Goal: Information Seeking & Learning: Learn about a topic

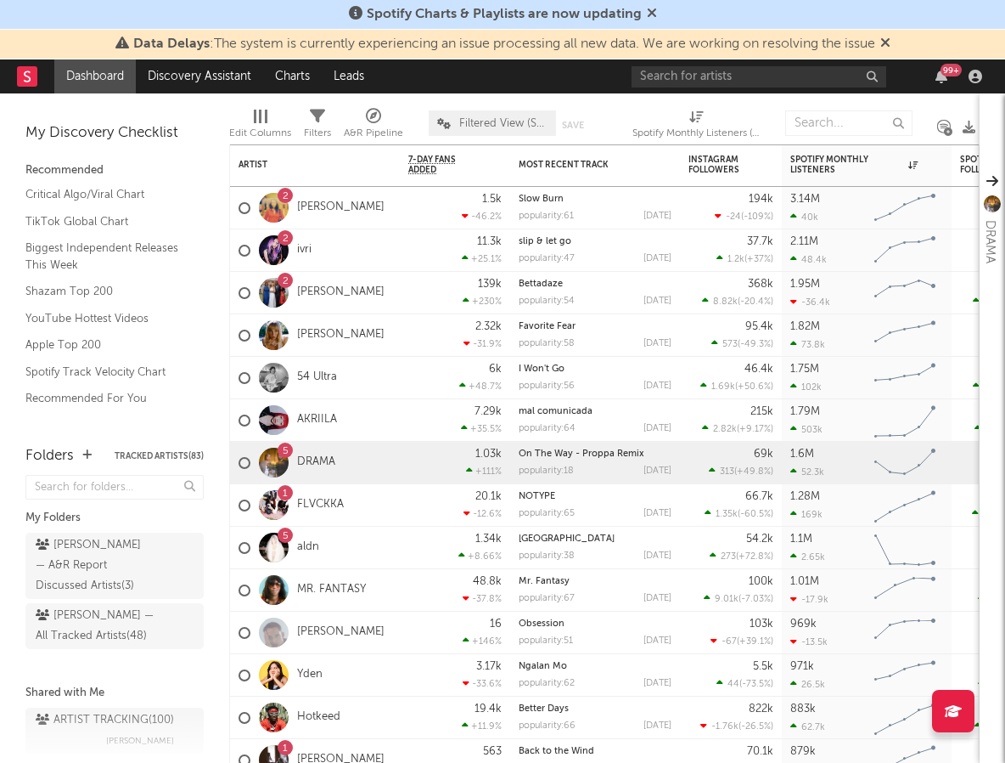
click at [649, 8] on icon at bounding box center [652, 13] width 10 height 14
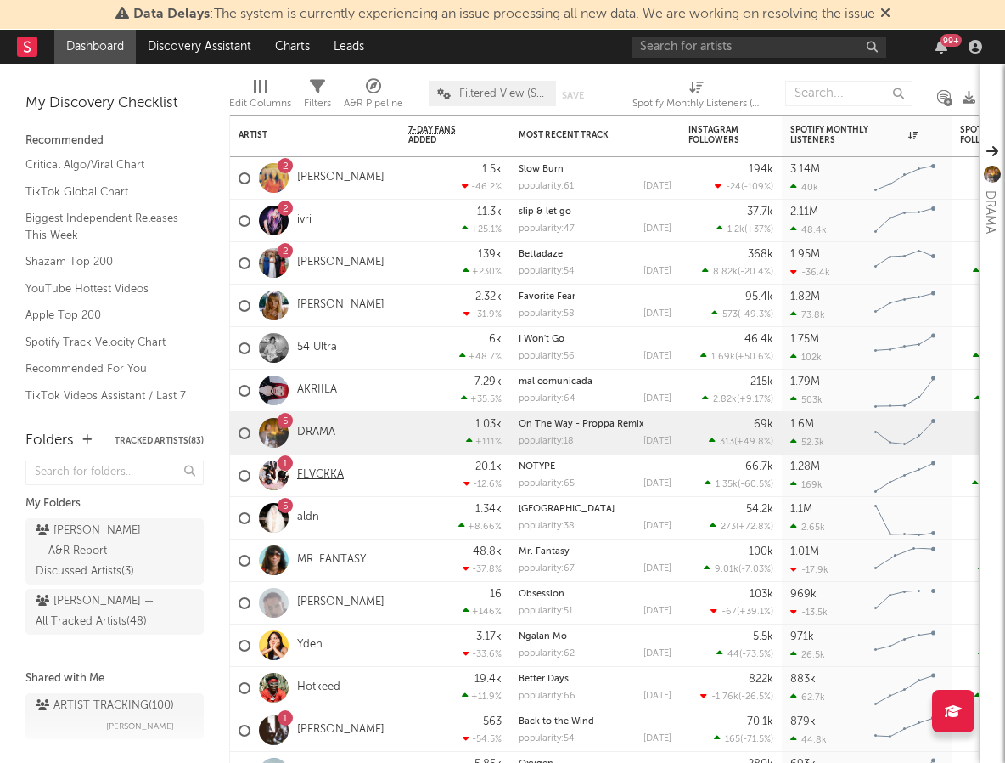
click at [305, 468] on link "FLVCKKA" at bounding box center [320, 475] width 47 height 14
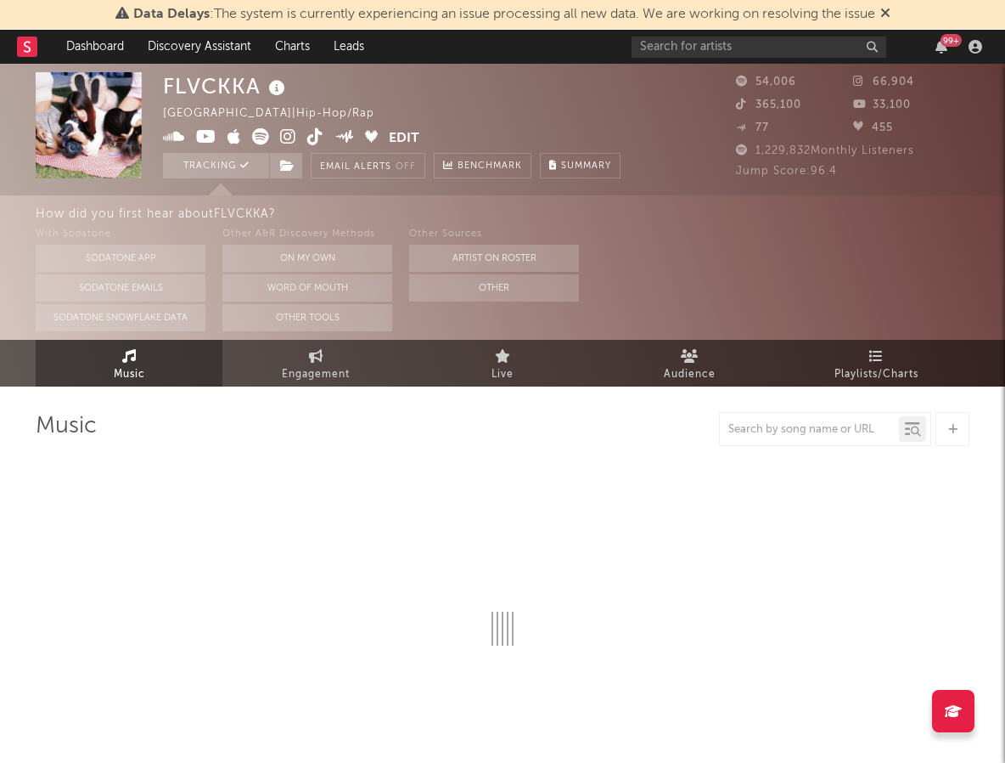
scroll to position [20, 0]
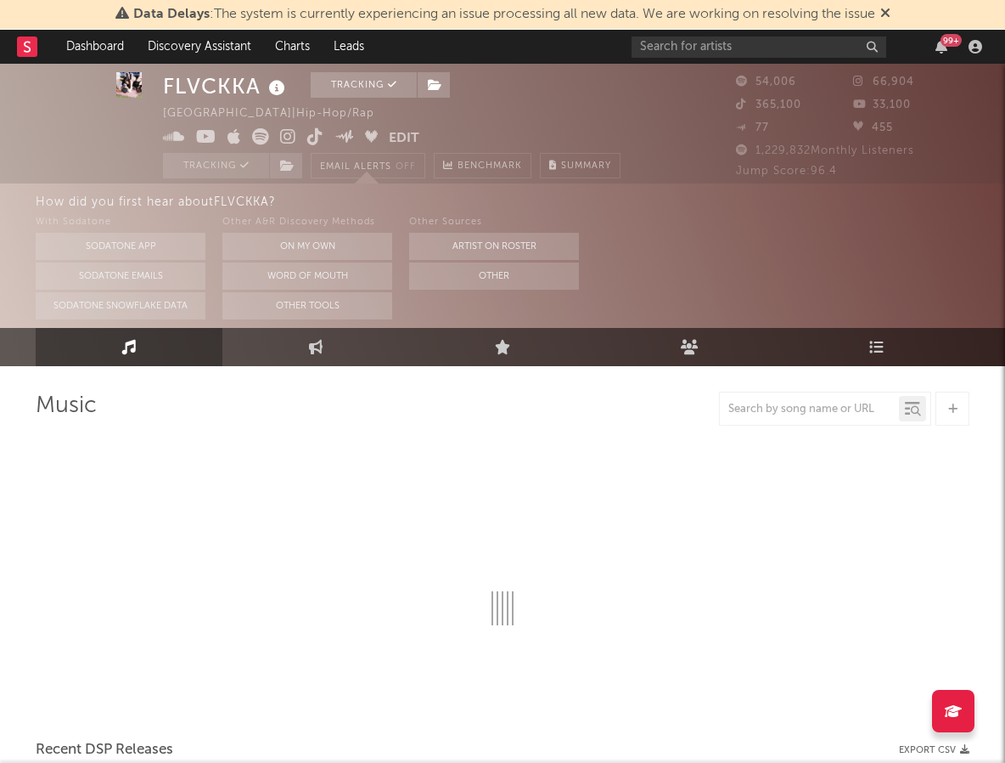
select select "6m"
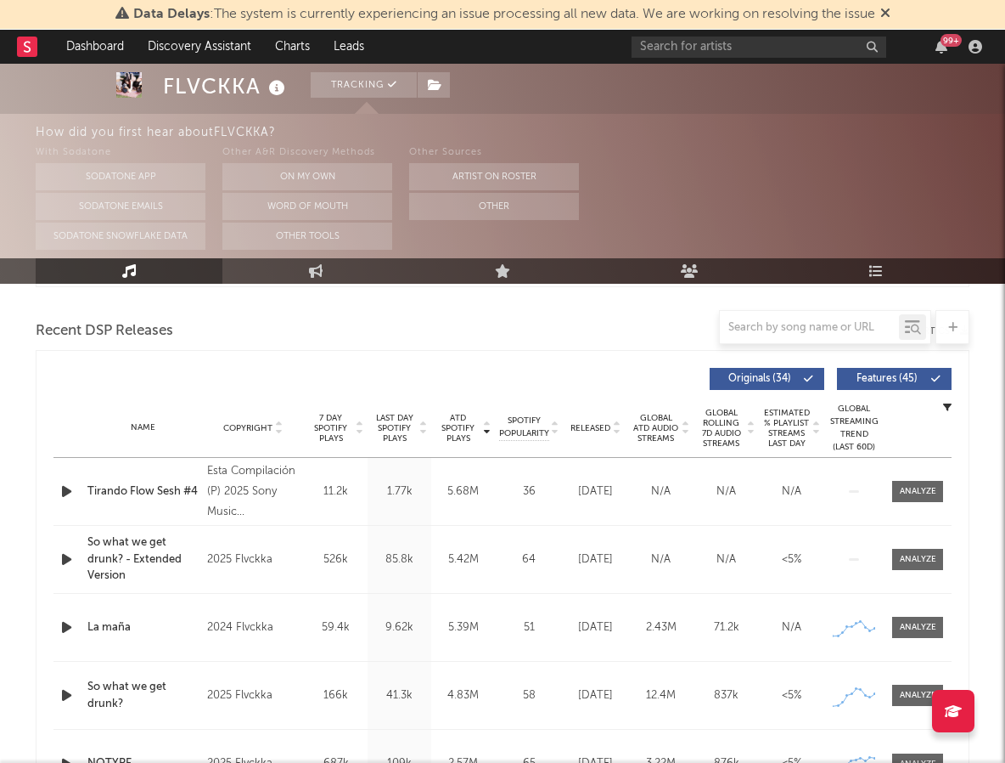
scroll to position [578, 0]
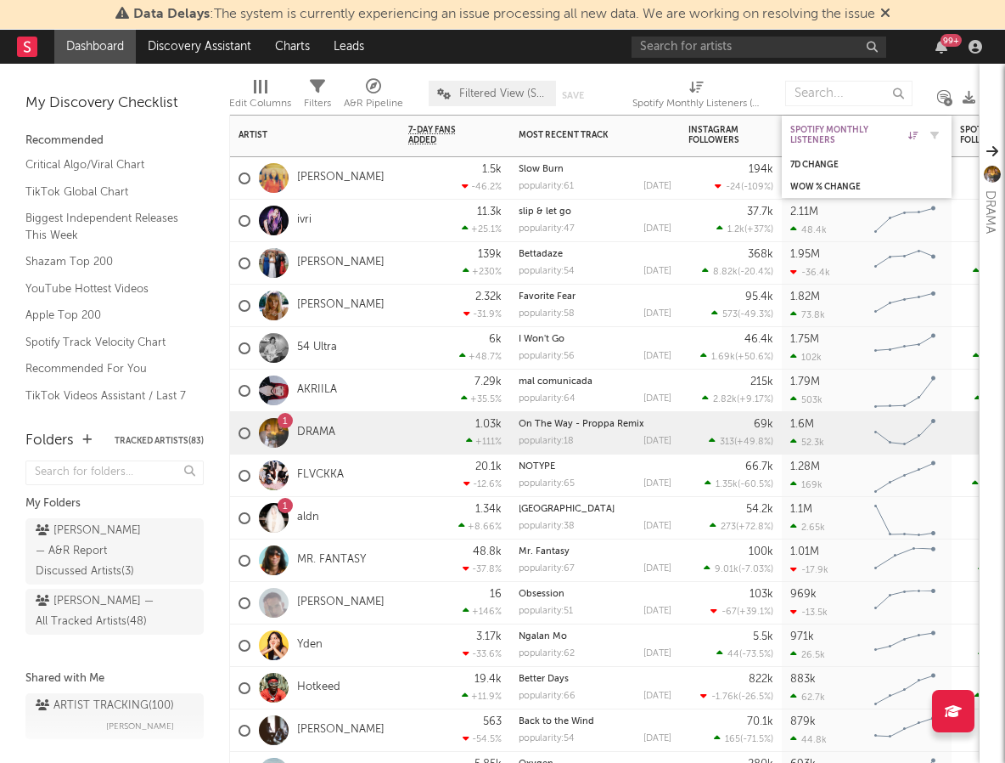
drag, startPoint x: 814, startPoint y: 138, endPoint x: 483, endPoint y: 196, distance: 336.2
click at [805, 127] on div "Spotify Monthly Listeners" at bounding box center [854, 135] width 127 height 20
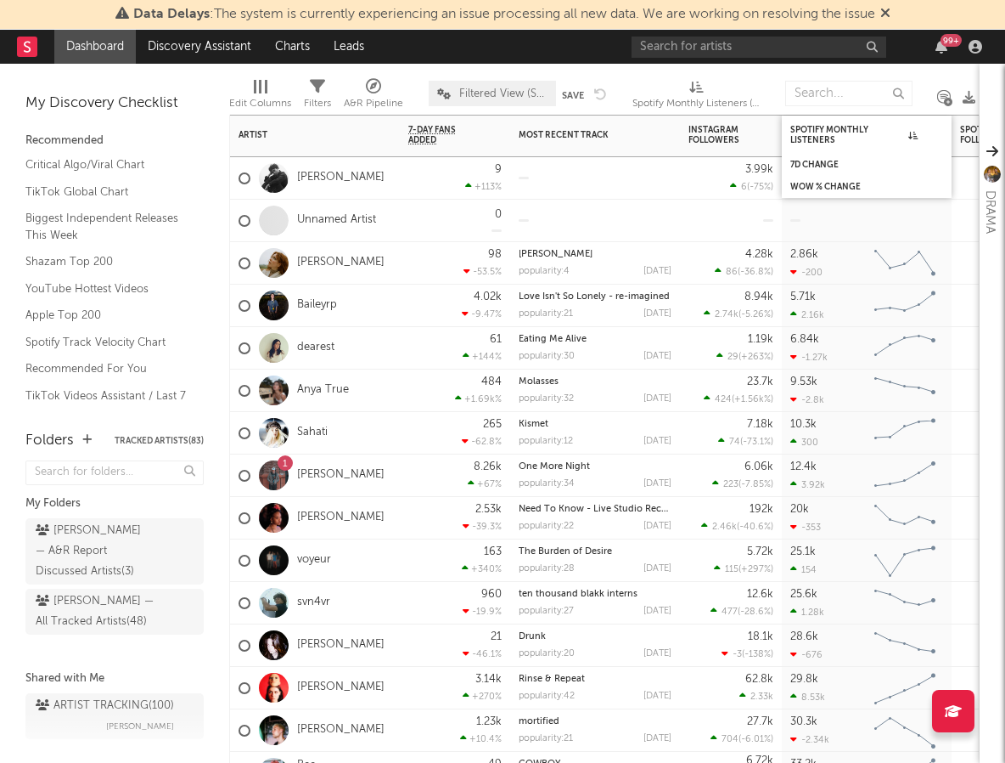
click at [819, 154] on div "7d Change" at bounding box center [867, 165] width 170 height 22
click at [819, 137] on div "Spotify Monthly Listeners" at bounding box center [854, 135] width 127 height 20
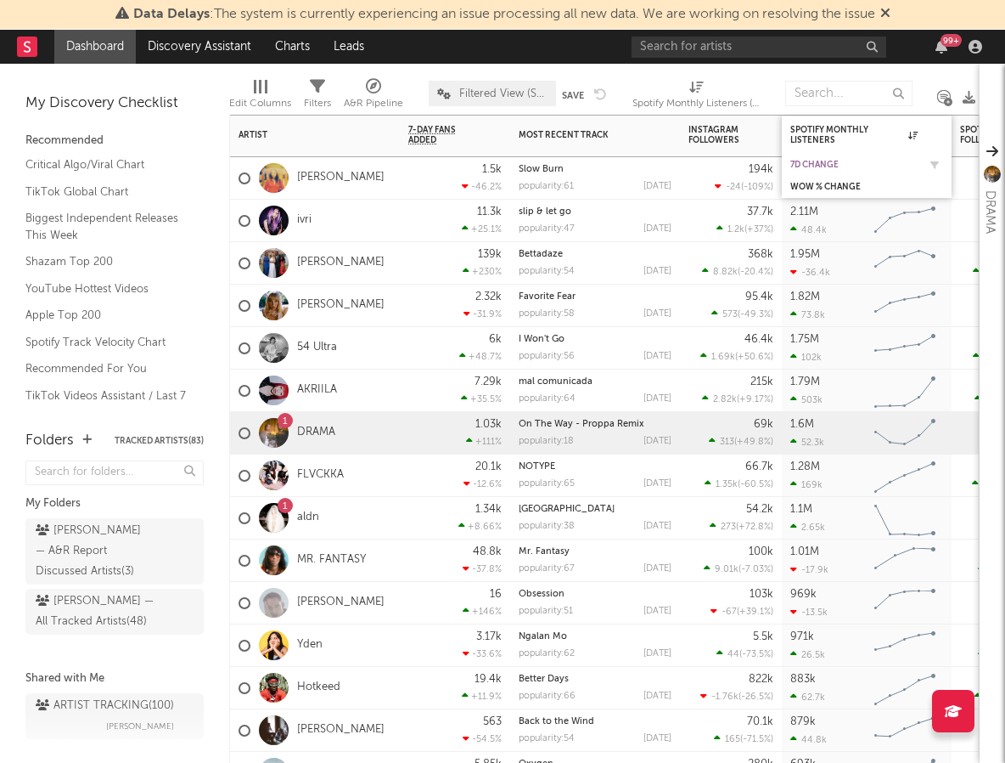
click at [820, 160] on div "7d Change" at bounding box center [854, 165] width 127 height 10
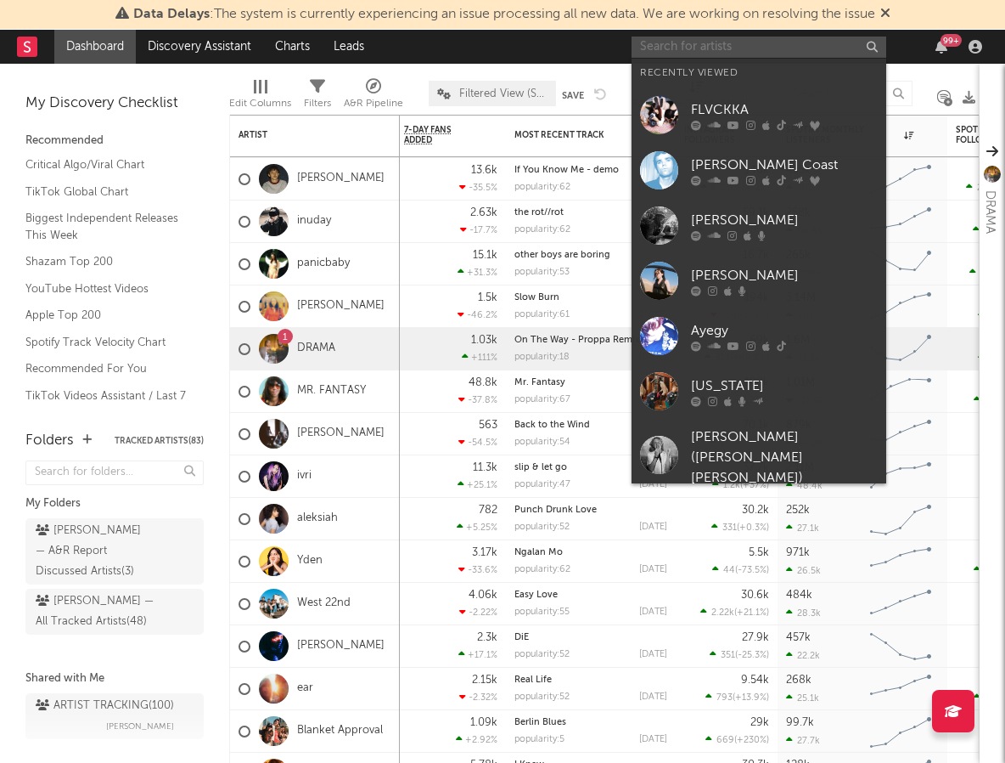
click at [815, 48] on input "text" at bounding box center [759, 47] width 255 height 21
paste input "[PERSON_NAME]"
type input "[PERSON_NAME]"
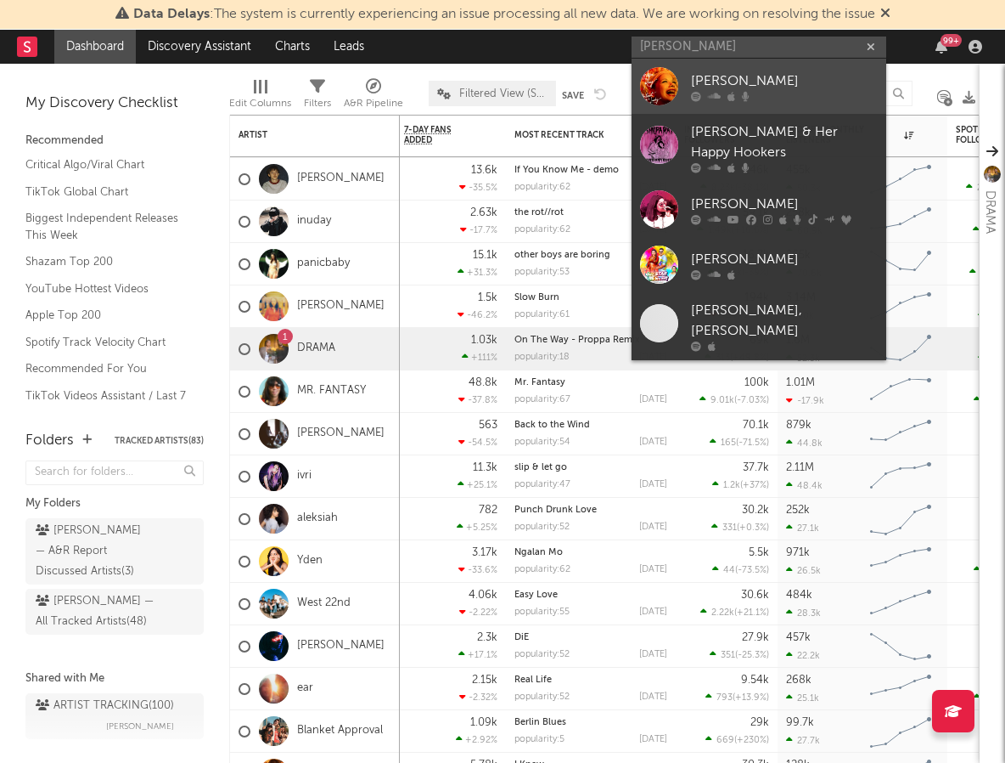
click at [692, 70] on link "[PERSON_NAME]" at bounding box center [759, 86] width 255 height 55
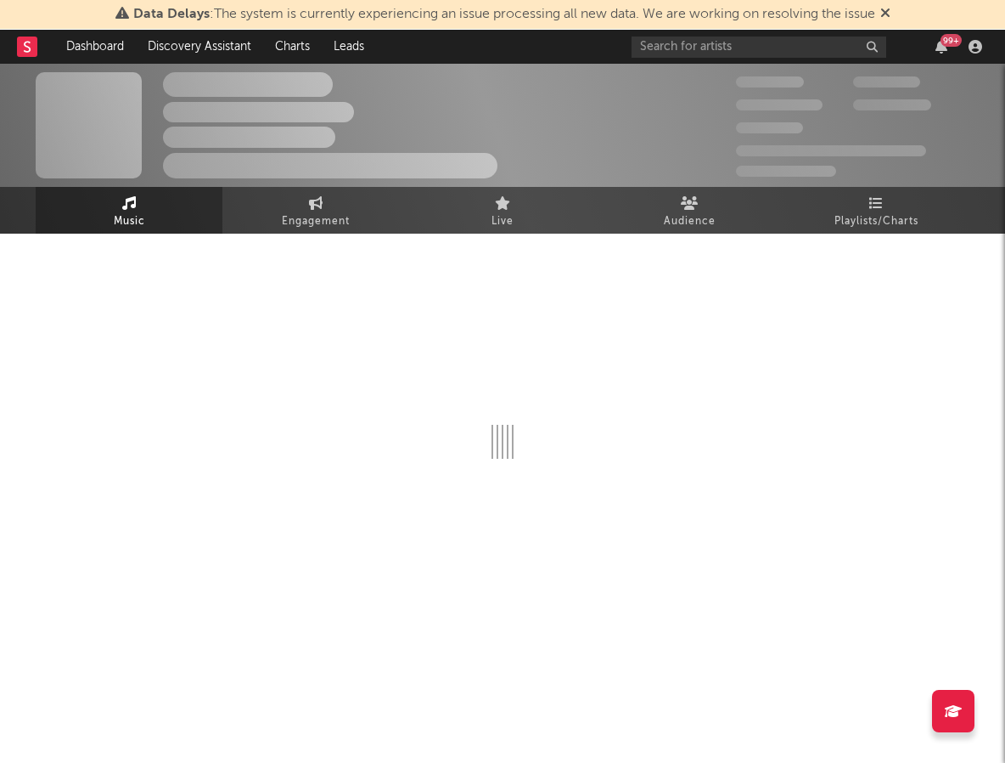
select select "6m"
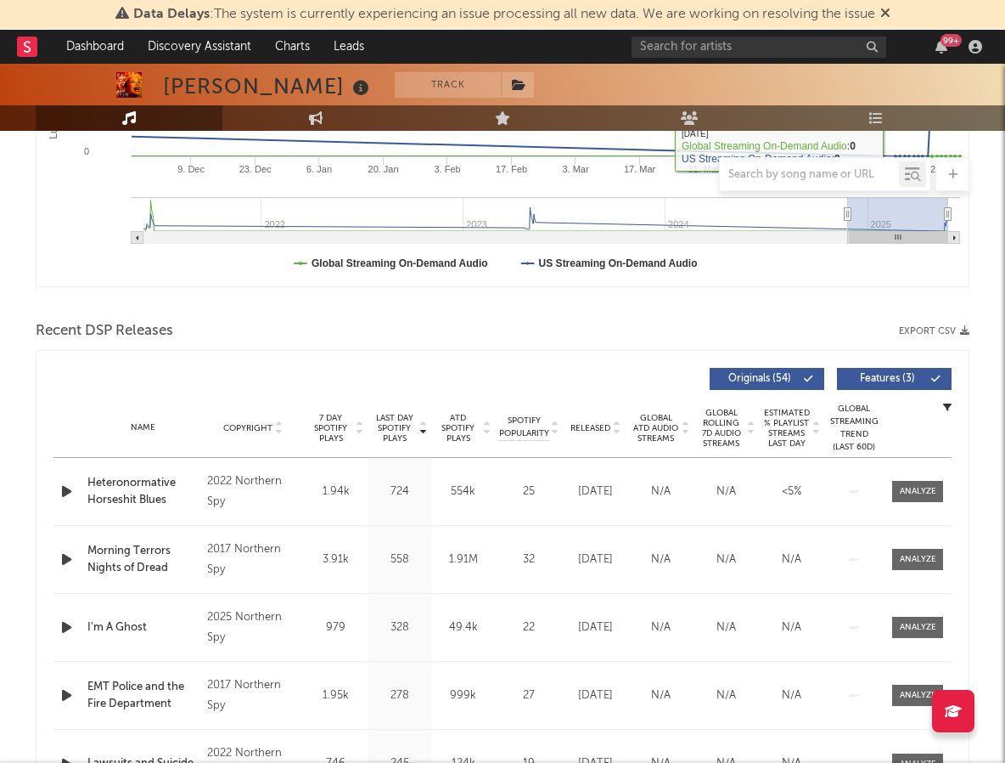
scroll to position [515, 0]
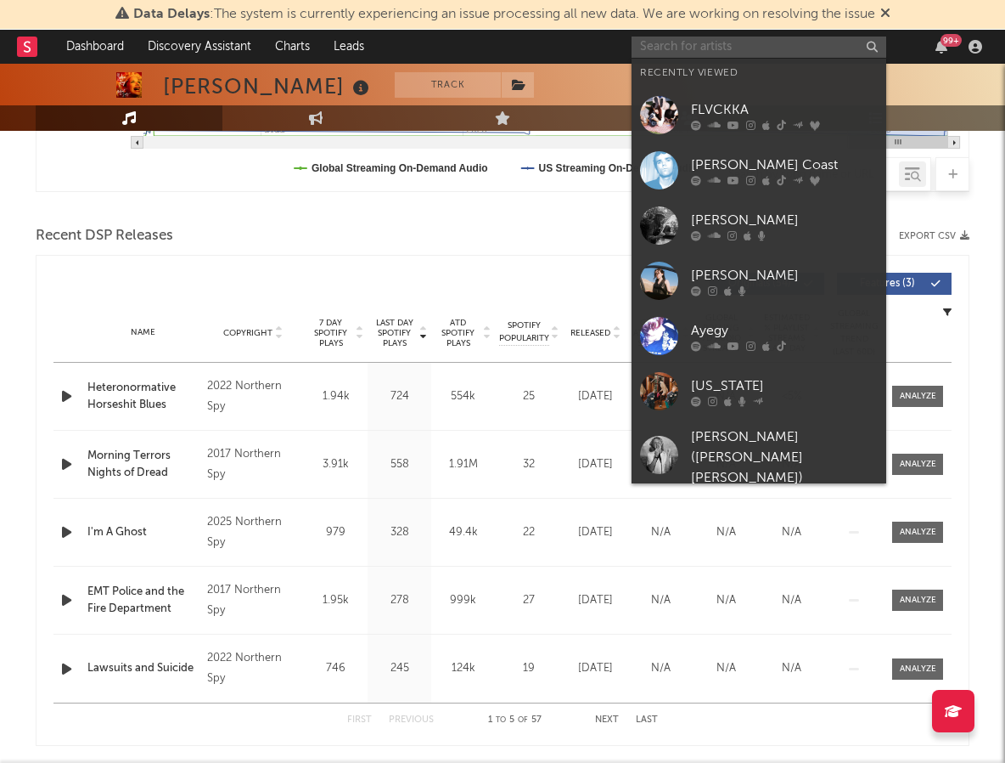
click at [787, 43] on input "text" at bounding box center [759, 47] width 255 height 21
paste input "[PERSON_NAME]"
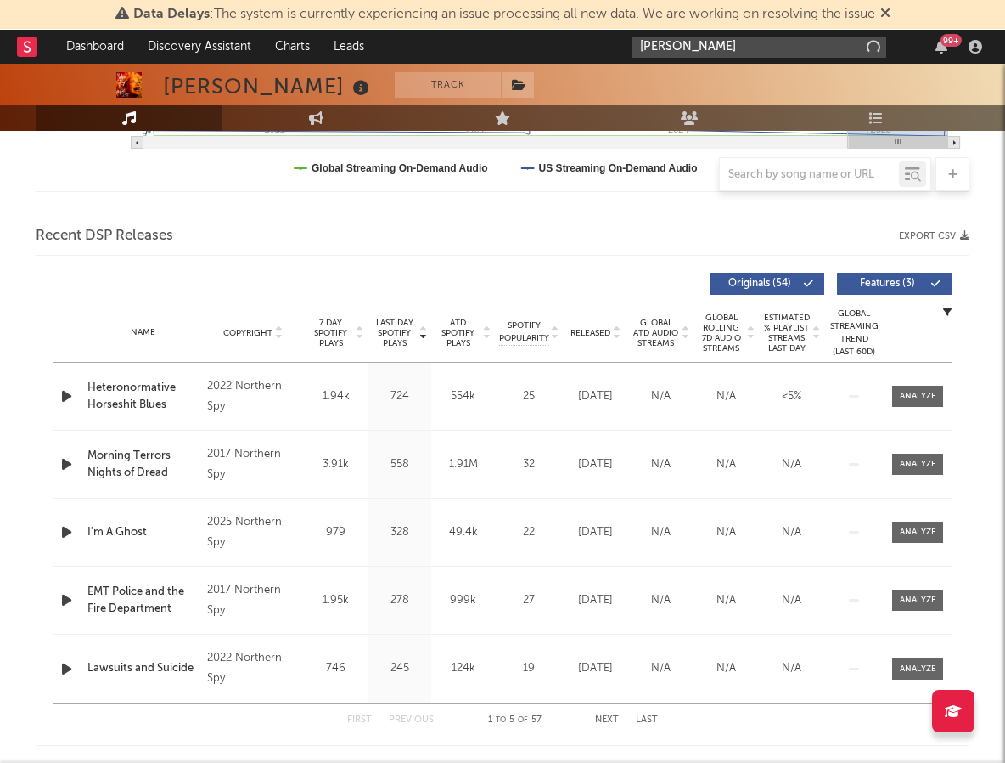
type input "[PERSON_NAME]"
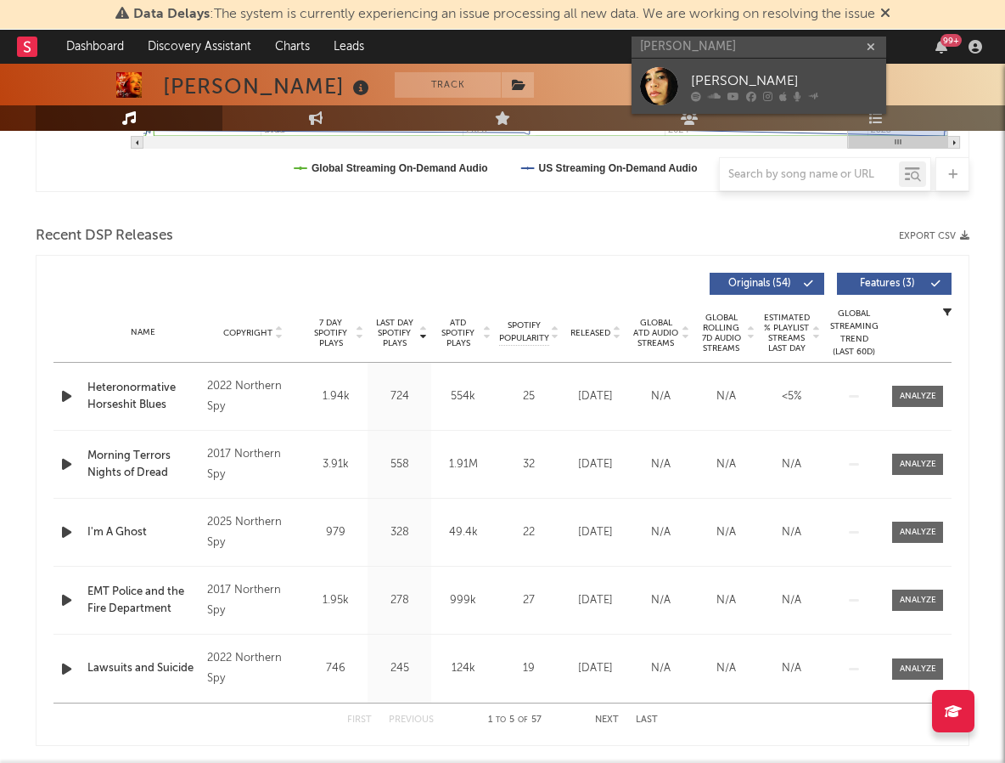
click at [788, 65] on link "[PERSON_NAME]" at bounding box center [759, 86] width 255 height 55
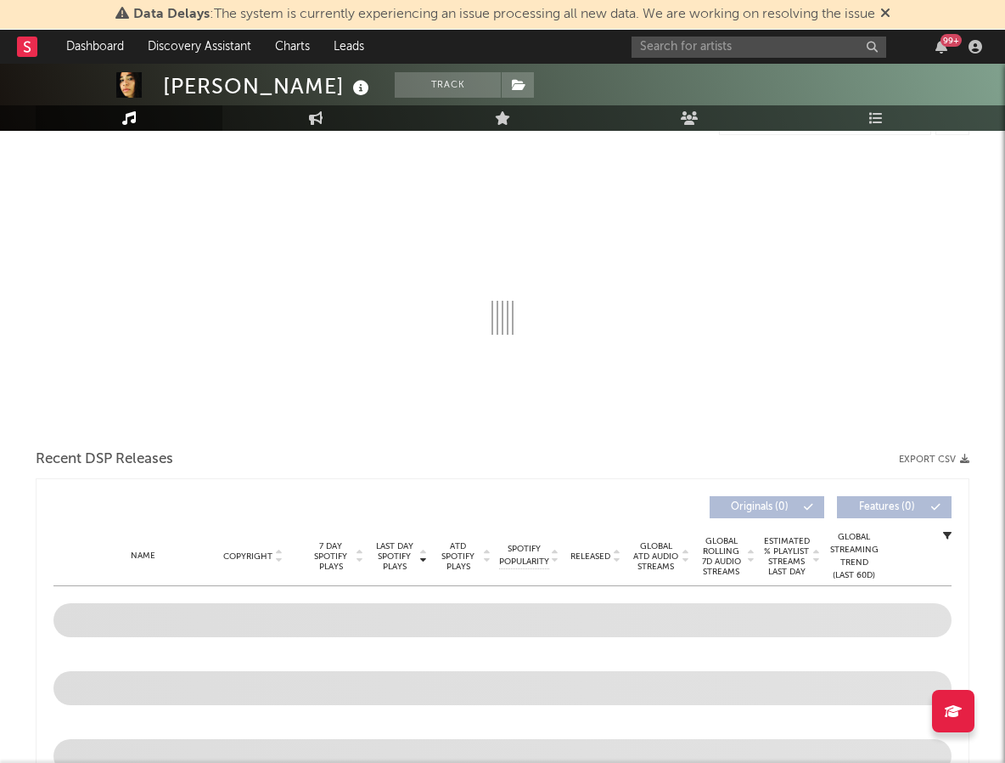
select select "6m"
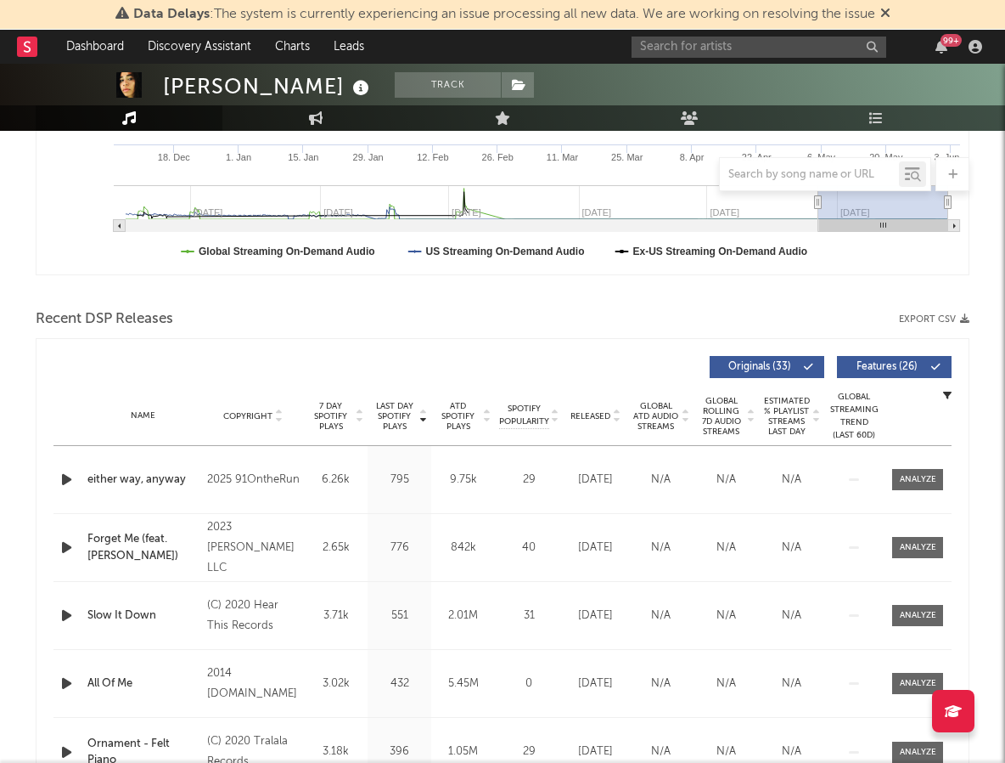
scroll to position [433, 0]
click at [587, 418] on span "Released" at bounding box center [591, 415] width 40 height 10
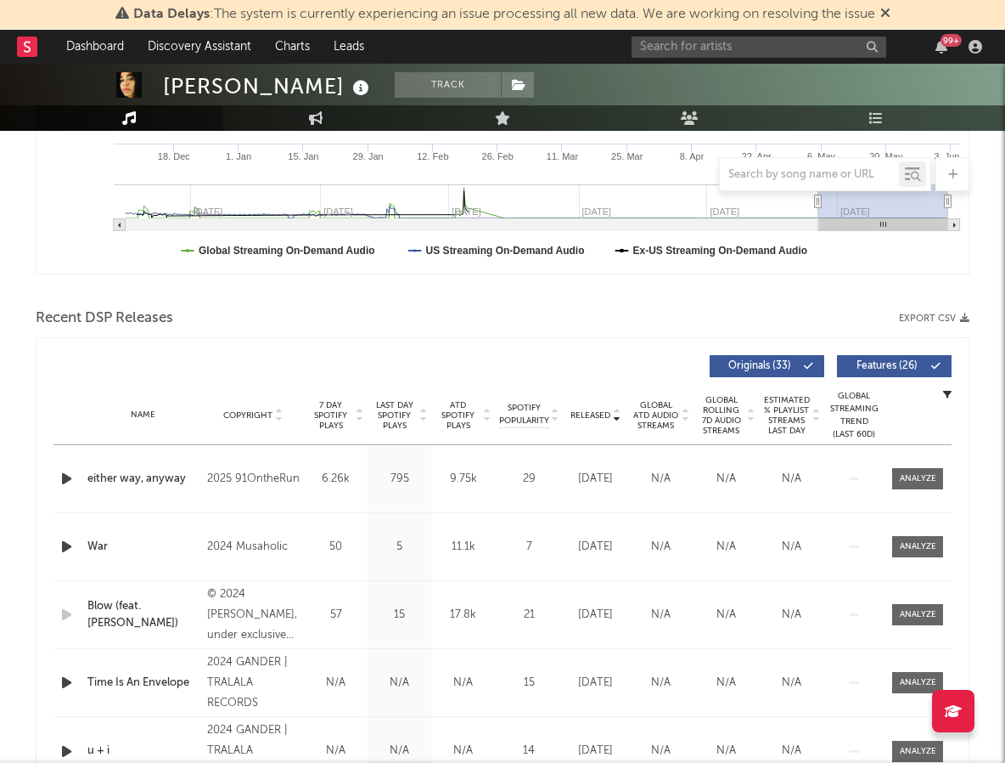
click at [869, 362] on span "Features ( 26 )" at bounding box center [887, 366] width 78 height 10
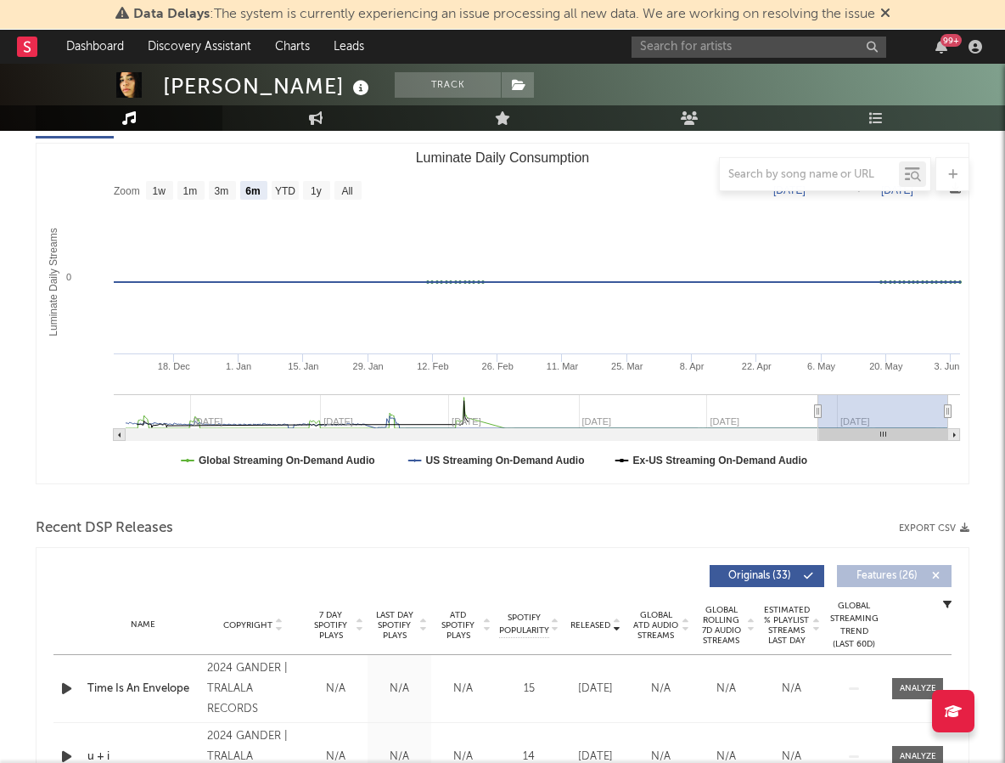
scroll to position [171, 0]
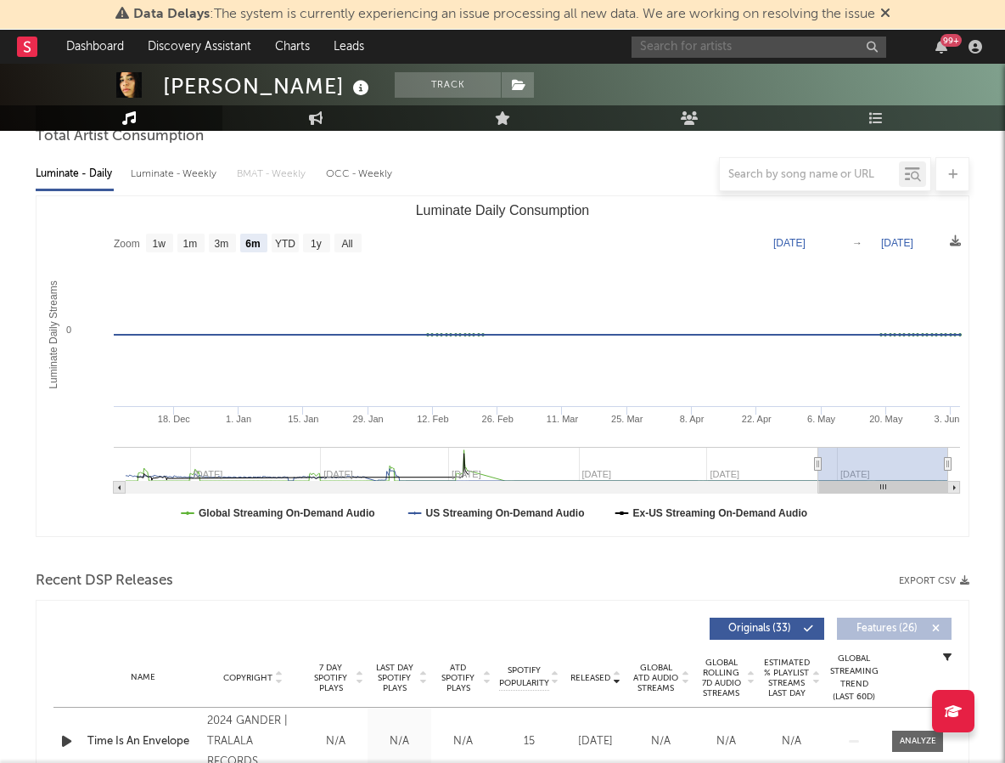
click at [808, 53] on input "text" at bounding box center [759, 47] width 255 height 21
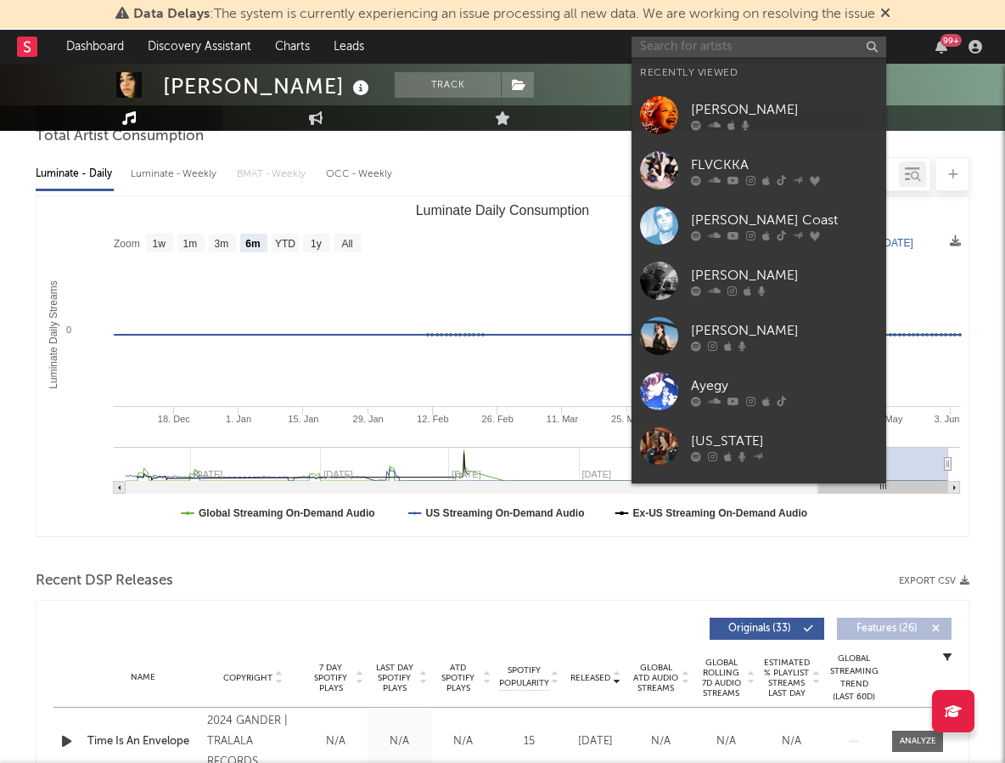
paste input "Kat Cunning"
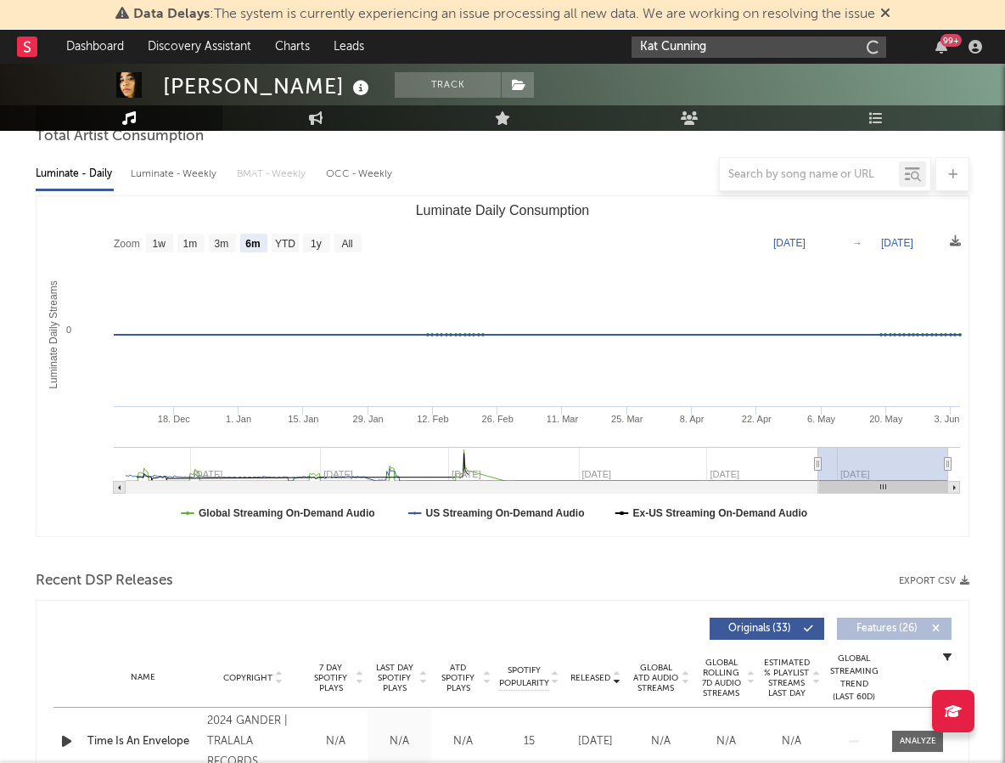
type input "Kat Cunning"
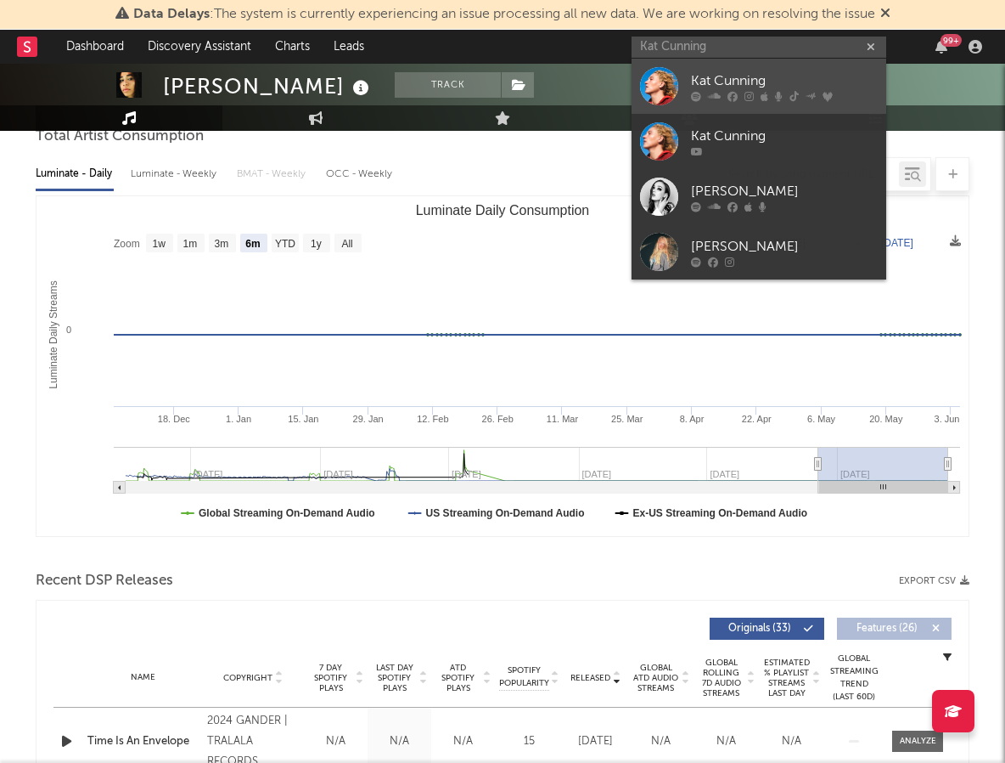
click at [778, 79] on div "Kat Cunning" at bounding box center [784, 80] width 187 height 20
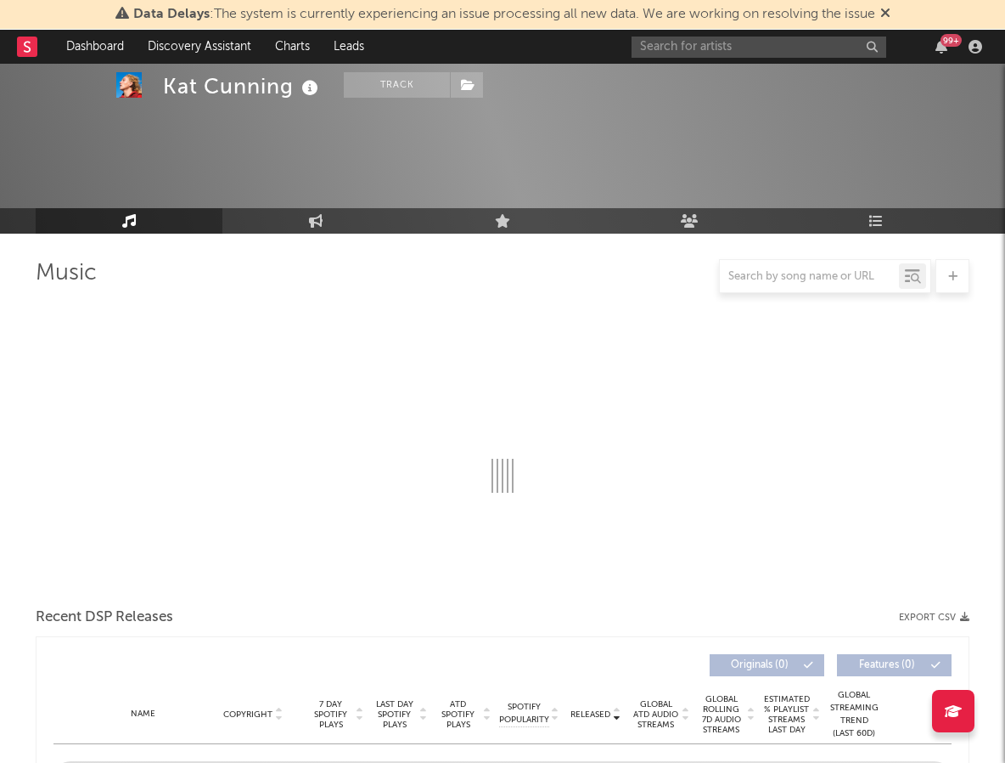
scroll to position [277, 0]
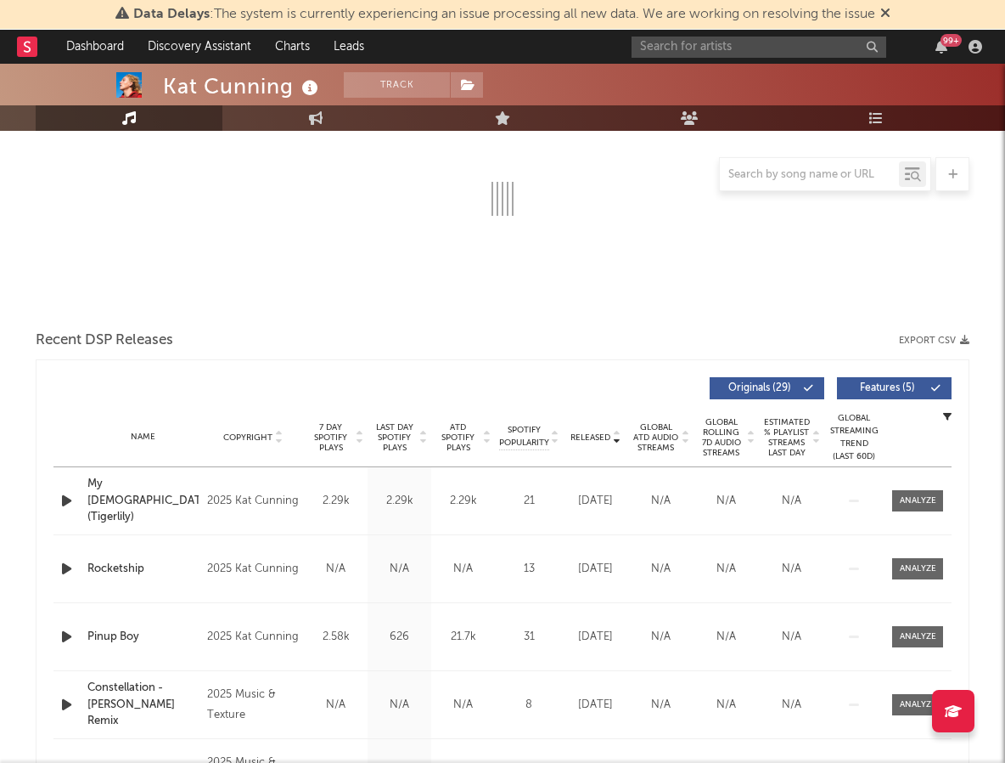
select select "6m"
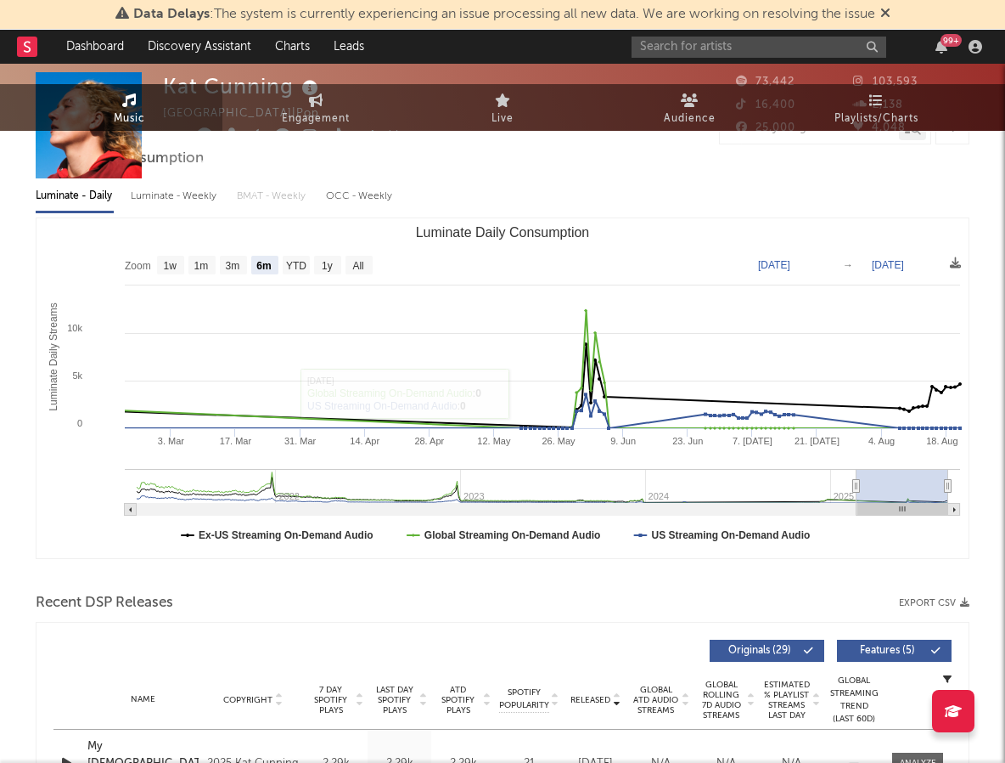
scroll to position [0, 0]
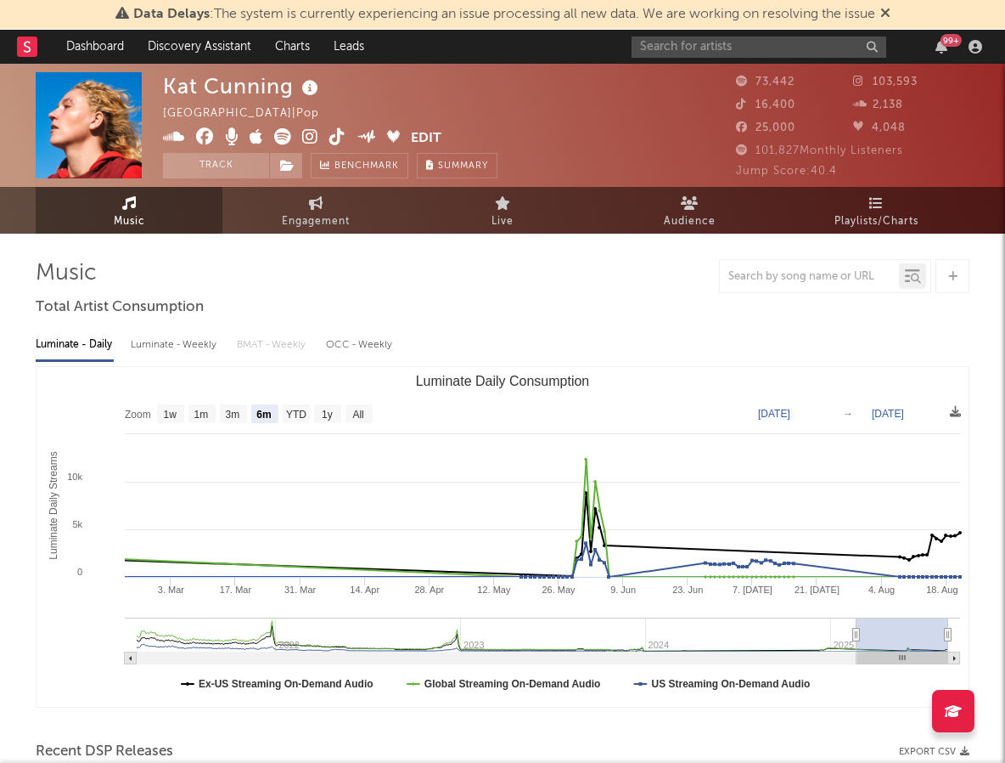
click at [315, 131] on icon at bounding box center [310, 136] width 16 height 17
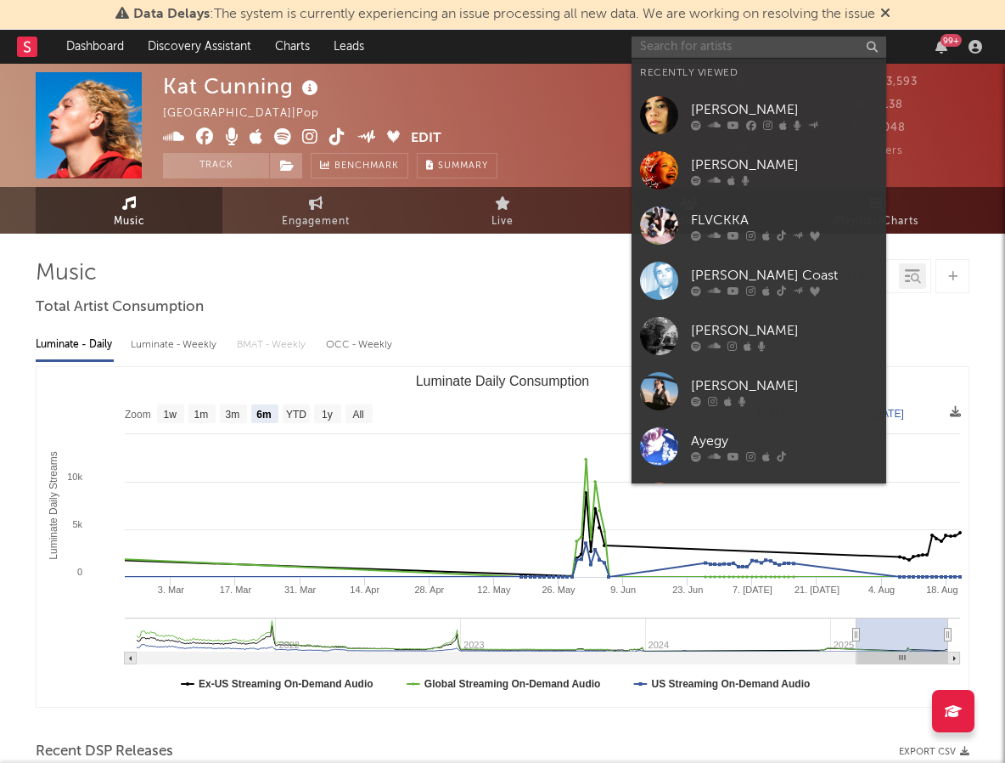
click at [791, 44] on input "text" at bounding box center [759, 47] width 255 height 21
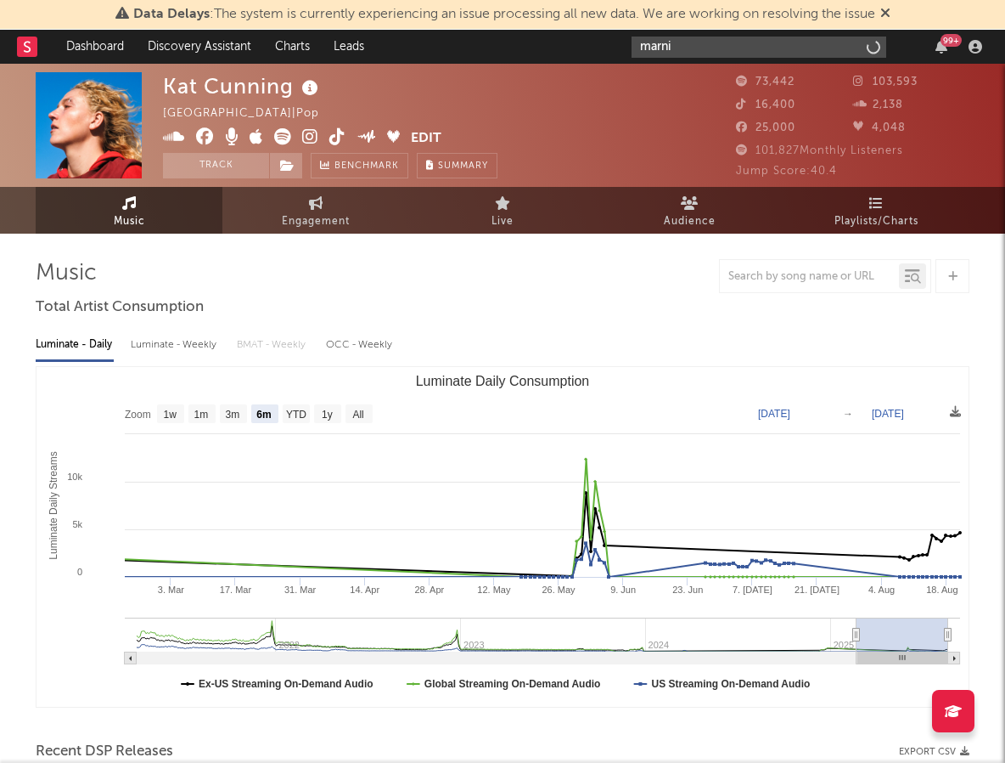
type input "marni"
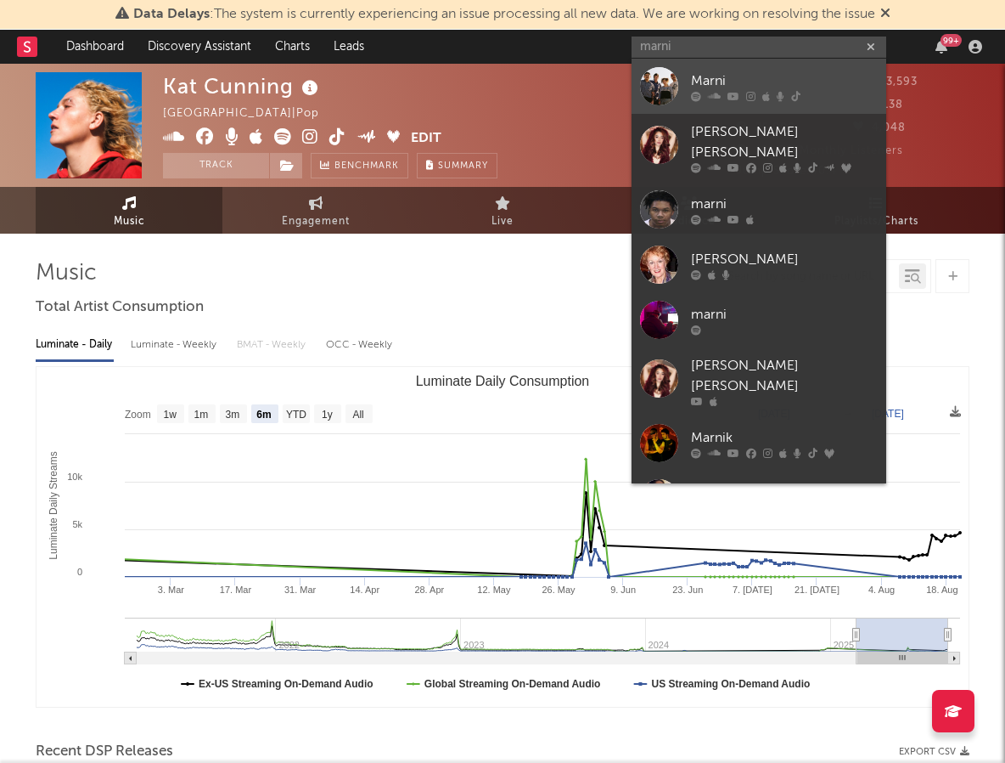
click at [808, 72] on div "Marni" at bounding box center [784, 80] width 187 height 20
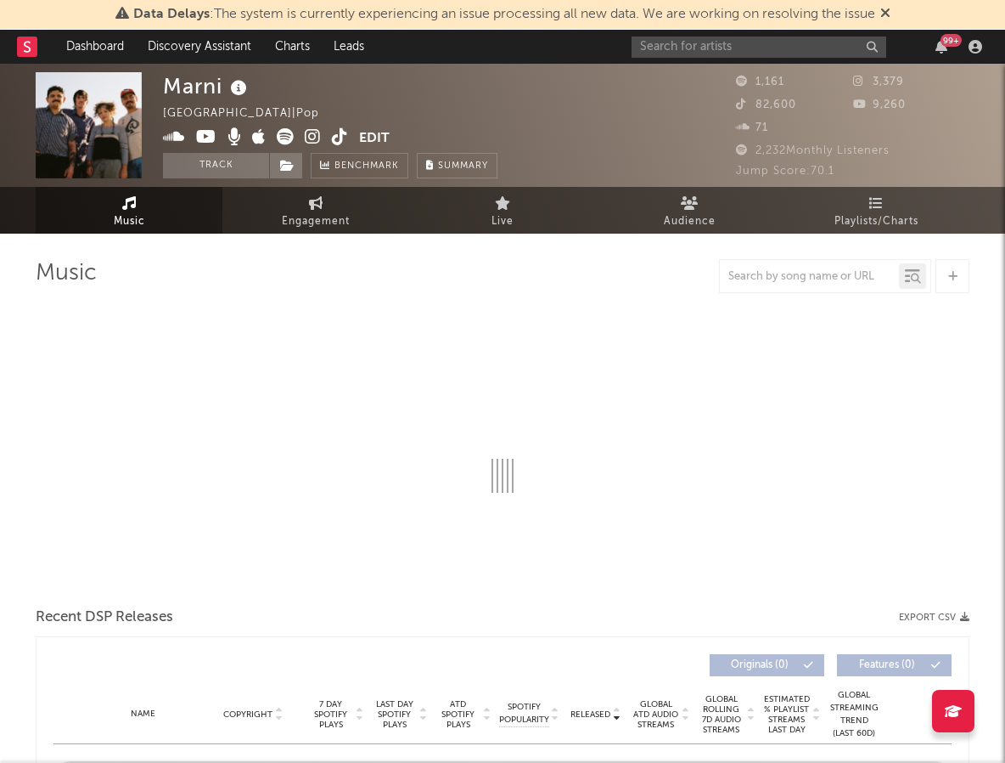
select select "6m"
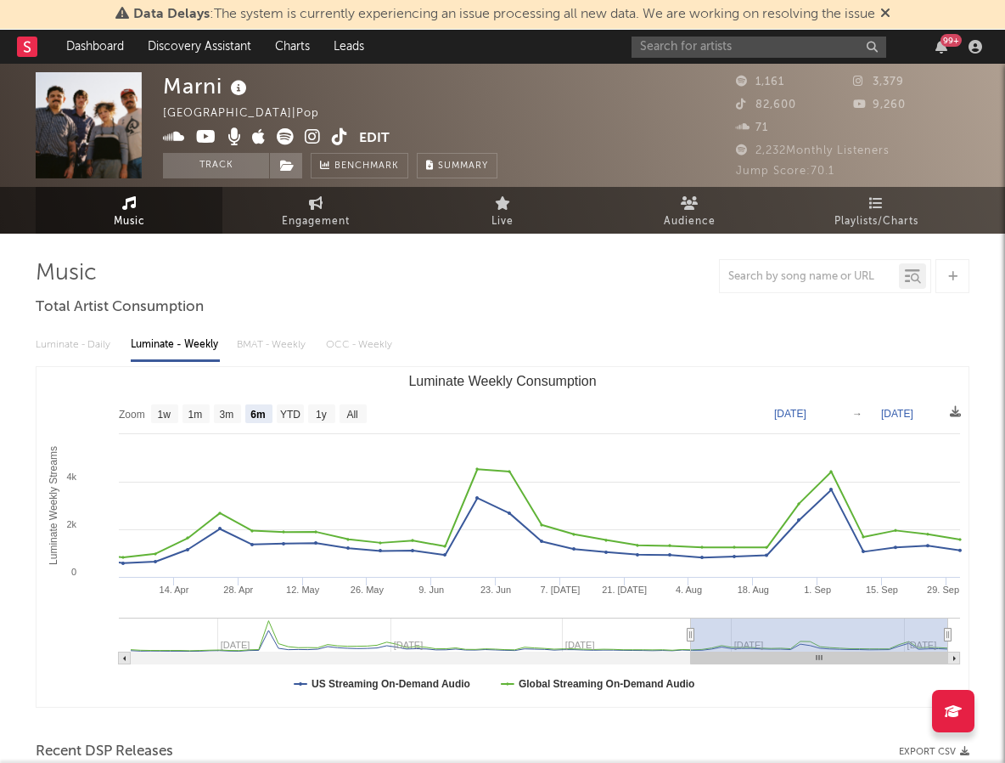
click at [319, 136] on icon at bounding box center [313, 136] width 16 height 17
click at [338, 134] on icon at bounding box center [340, 136] width 16 height 17
